Goal: Information Seeking & Learning: Learn about a topic

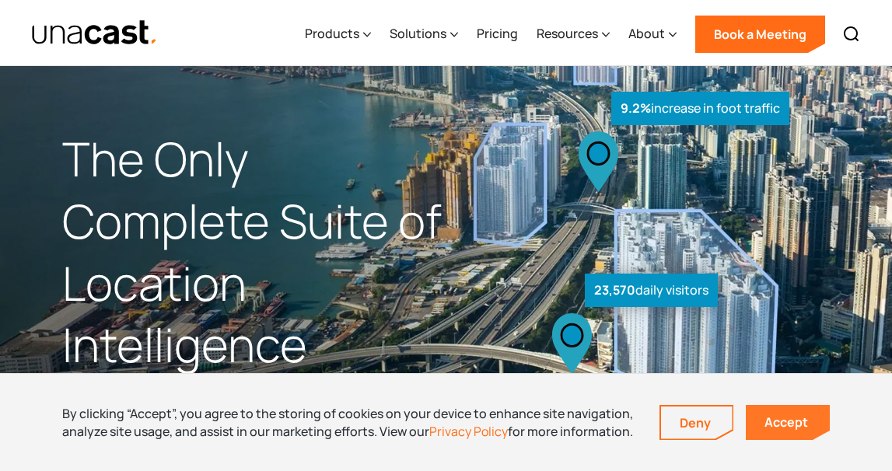
click at [790, 422] on link "Accept" at bounding box center [788, 422] width 84 height 35
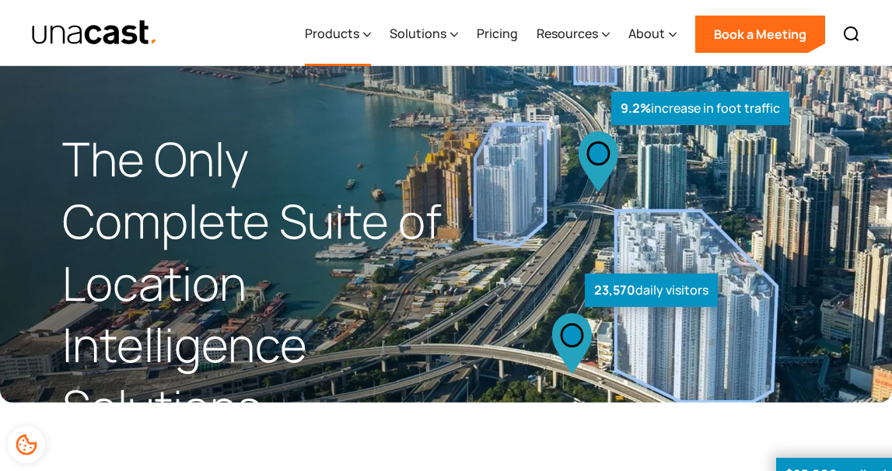
click at [342, 30] on div "Products" at bounding box center [332, 33] width 54 height 19
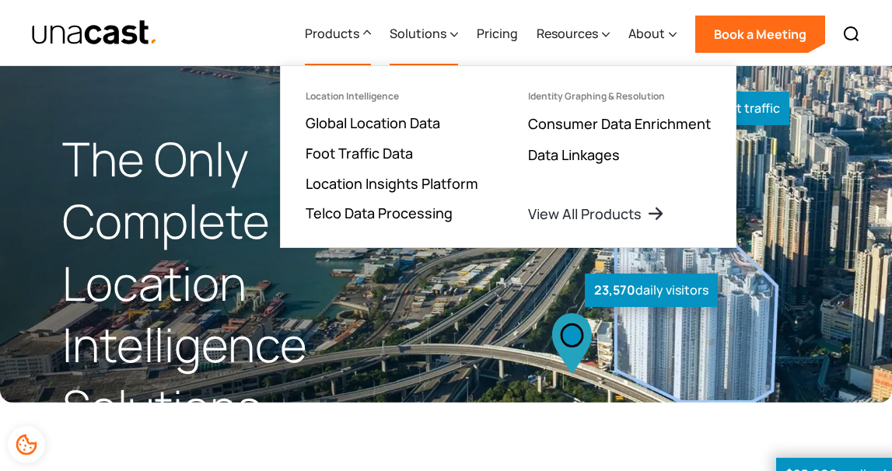
click at [434, 32] on div "Solutions" at bounding box center [418, 33] width 57 height 19
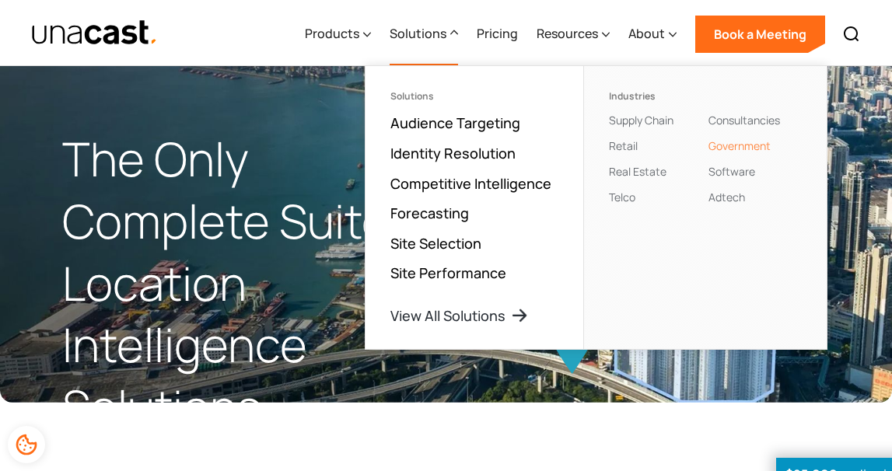
click at [744, 146] on link "Government" at bounding box center [740, 145] width 62 height 15
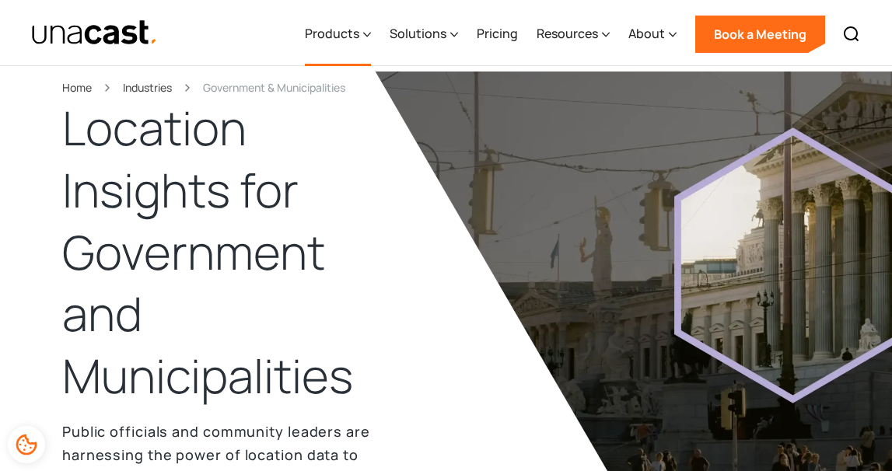
click at [351, 31] on div "Products" at bounding box center [332, 33] width 54 height 19
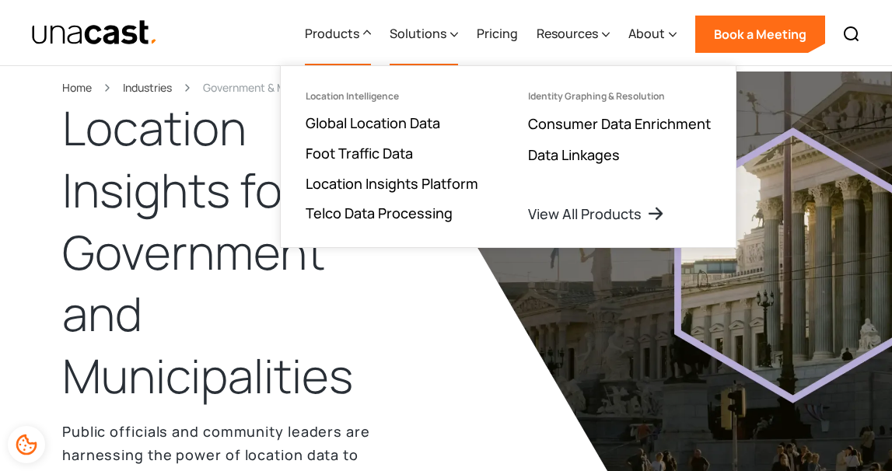
click at [431, 33] on div "Solutions" at bounding box center [418, 33] width 57 height 19
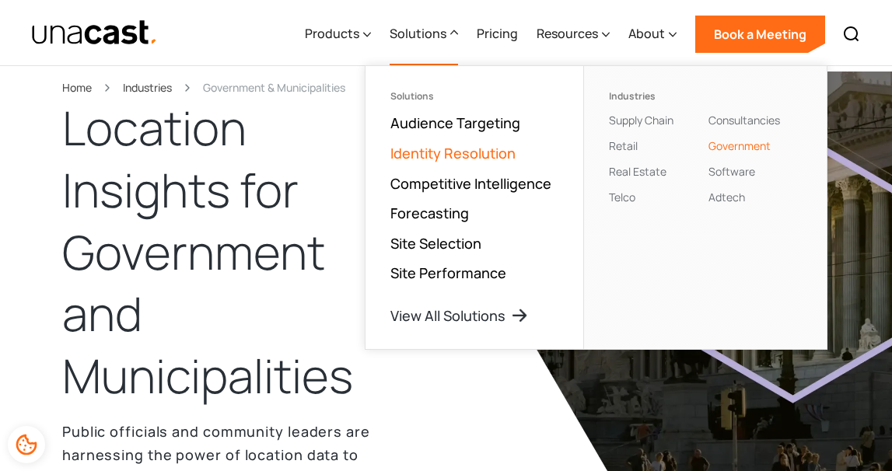
click at [467, 152] on link "Identity Resolution" at bounding box center [453, 153] width 125 height 19
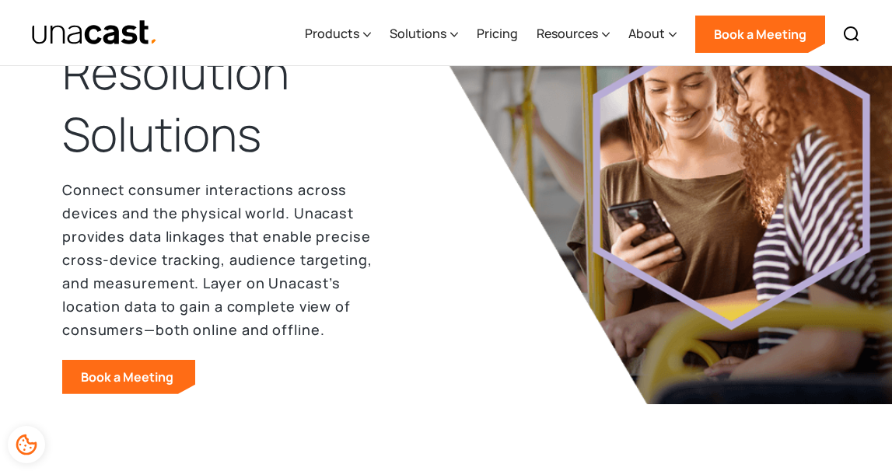
scroll to position [128, 0]
click at [658, 32] on div "About" at bounding box center [647, 33] width 37 height 19
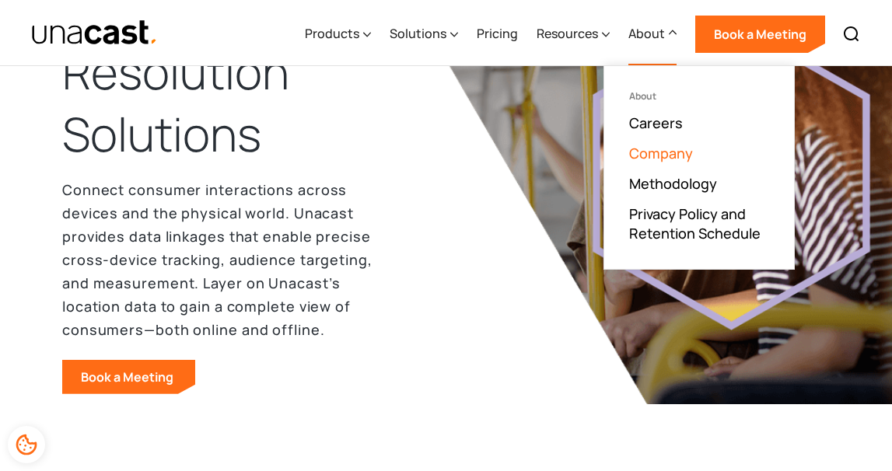
click at [657, 152] on link "Company" at bounding box center [661, 153] width 64 height 19
